Goal: Task Accomplishment & Management: Use online tool/utility

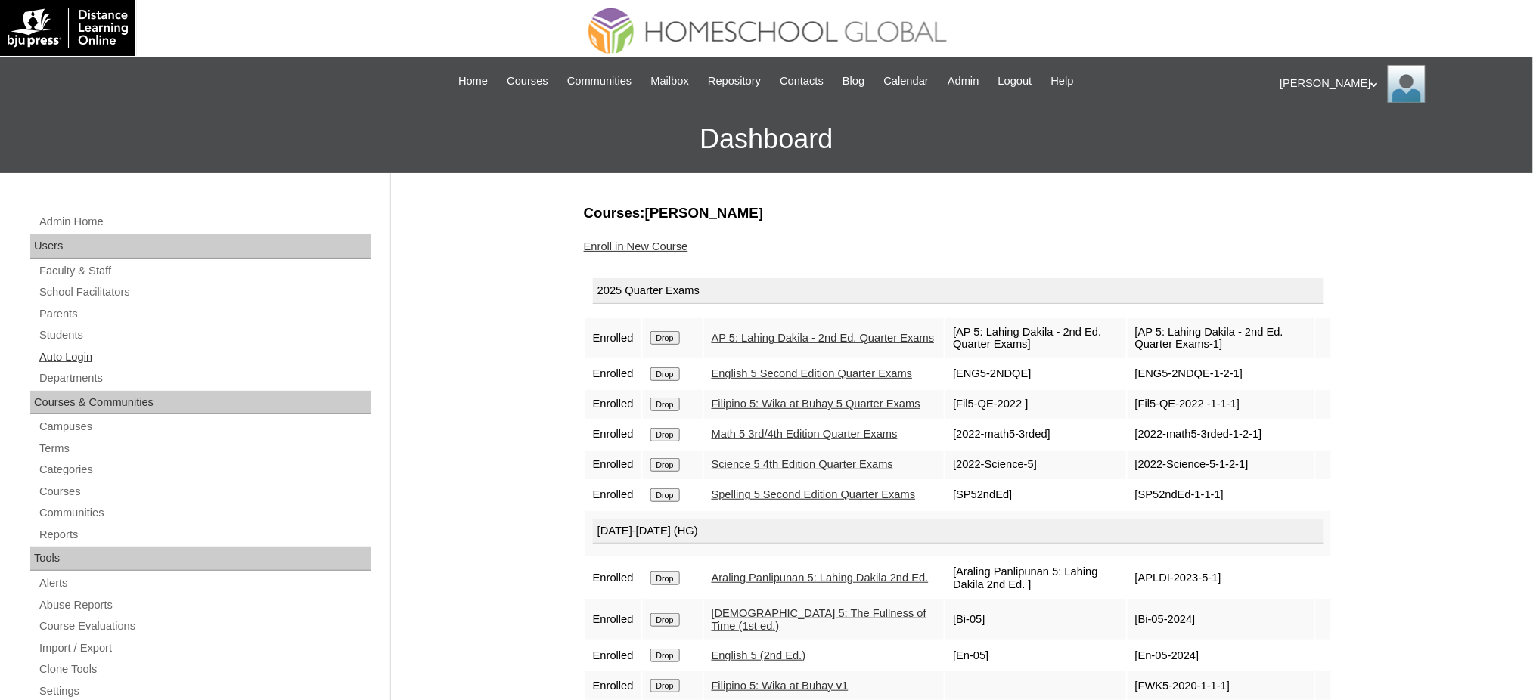
click at [57, 364] on link "Auto Login" at bounding box center [204, 357] width 333 height 19
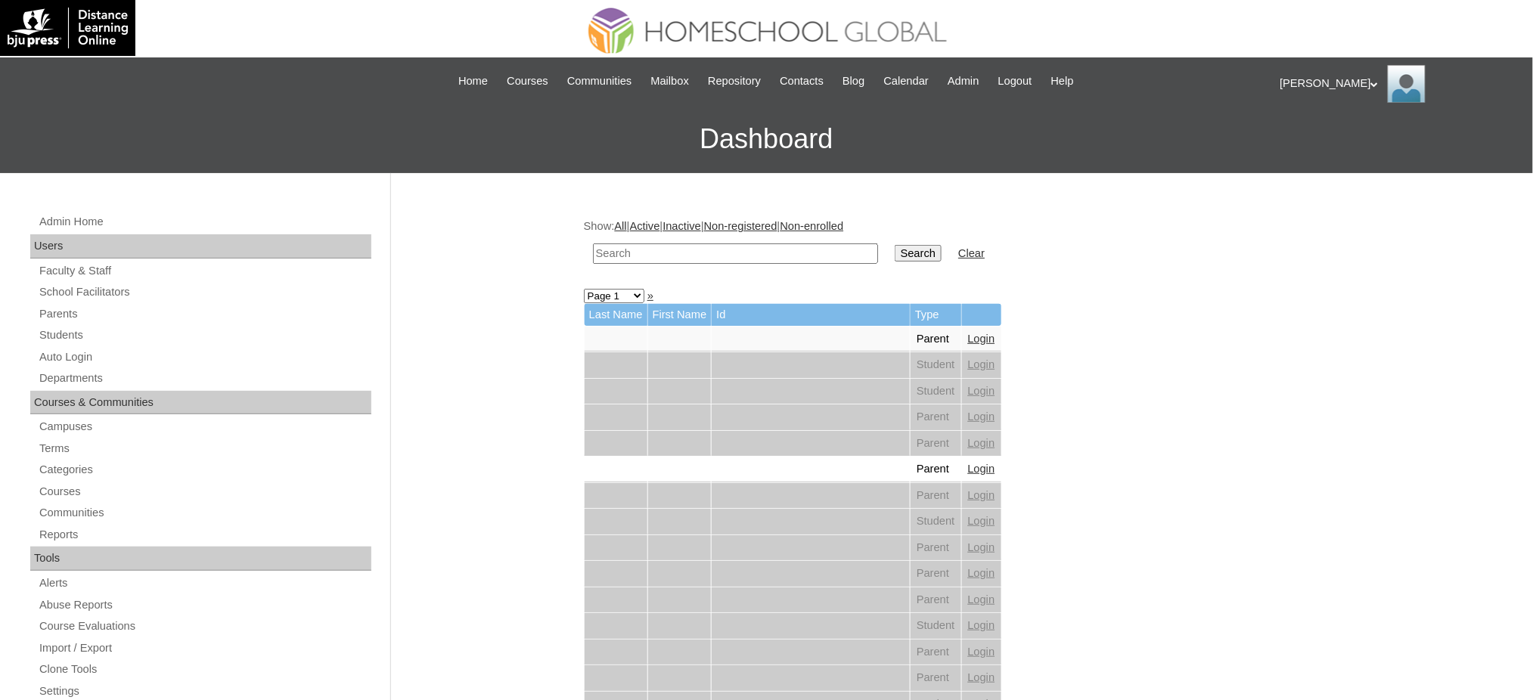
drag, startPoint x: 0, startPoint y: 0, endPoint x: 662, endPoint y: 258, distance: 710.9
click at [662, 258] on input "text" at bounding box center [735, 254] width 285 height 20
paste input "[PERSON_NAME]"
type input "[PERSON_NAME]"
click at [895, 251] on input "Search" at bounding box center [918, 253] width 47 height 17
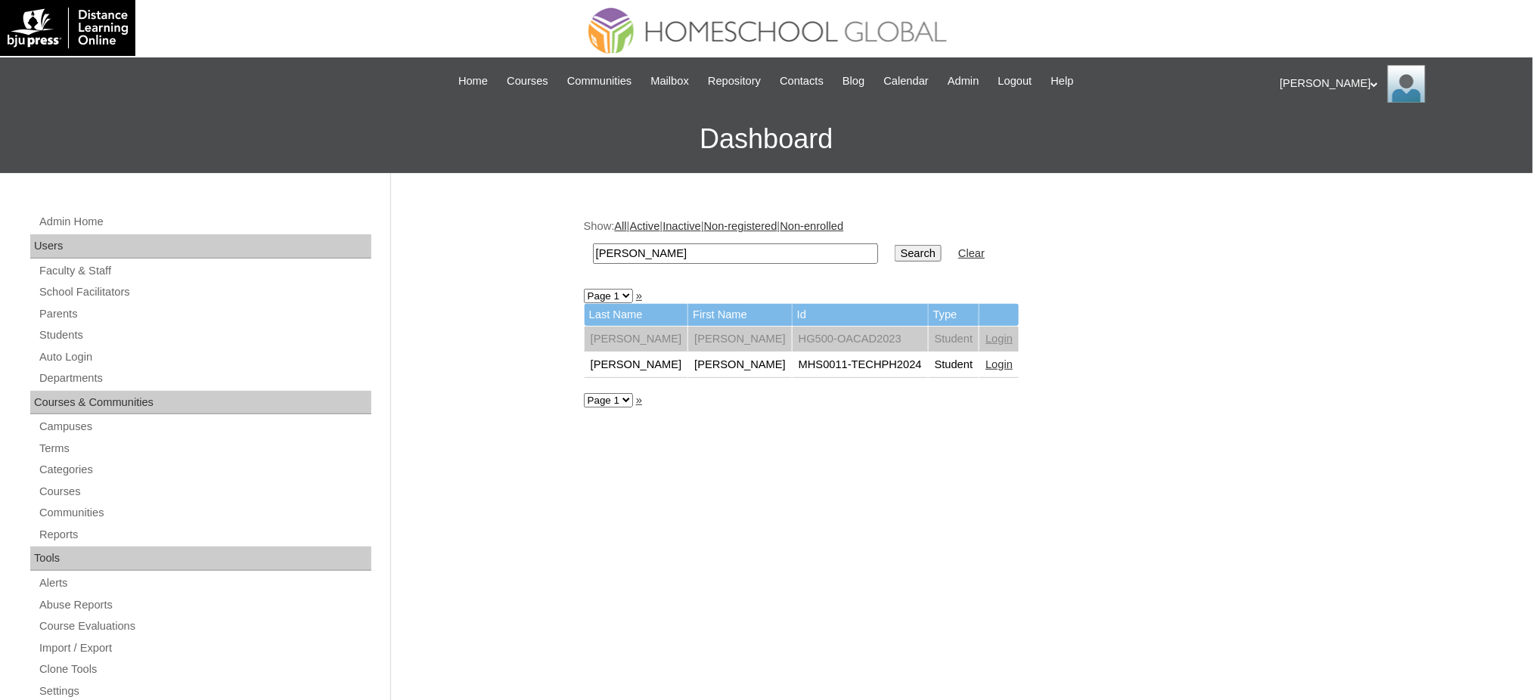
click at [985, 361] on link "Login" at bounding box center [998, 364] width 27 height 12
